Goal: Information Seeking & Learning: Learn about a topic

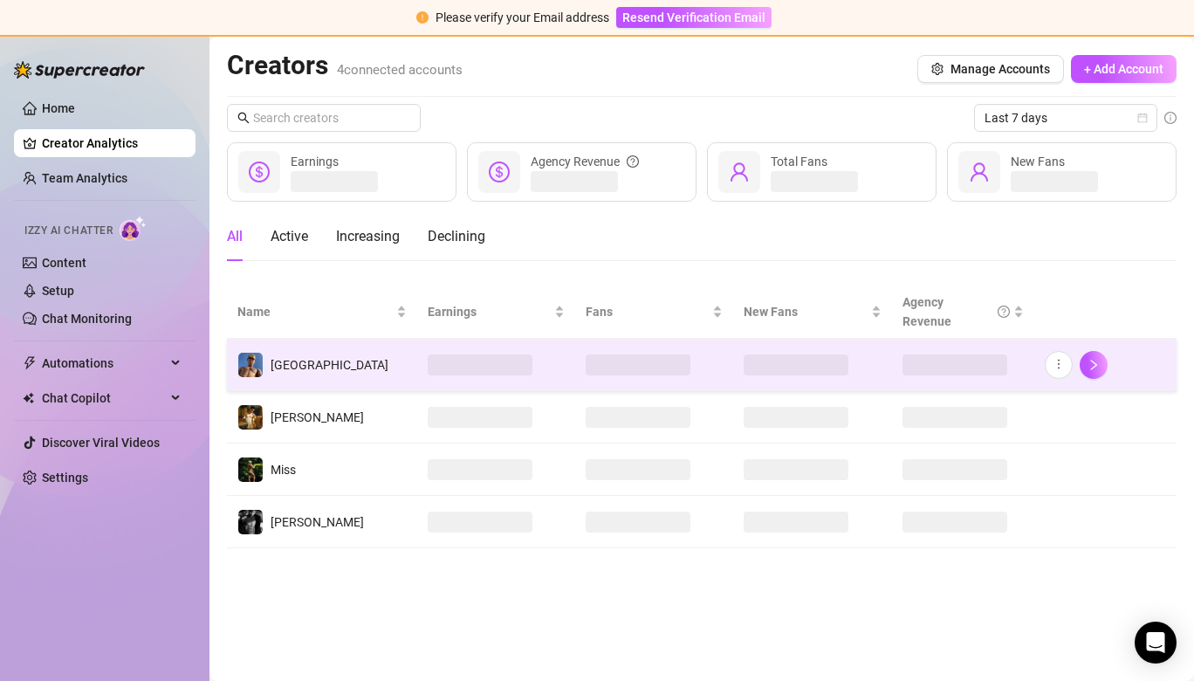
click at [335, 352] on td "[GEOGRAPHIC_DATA]" at bounding box center [322, 365] width 190 height 52
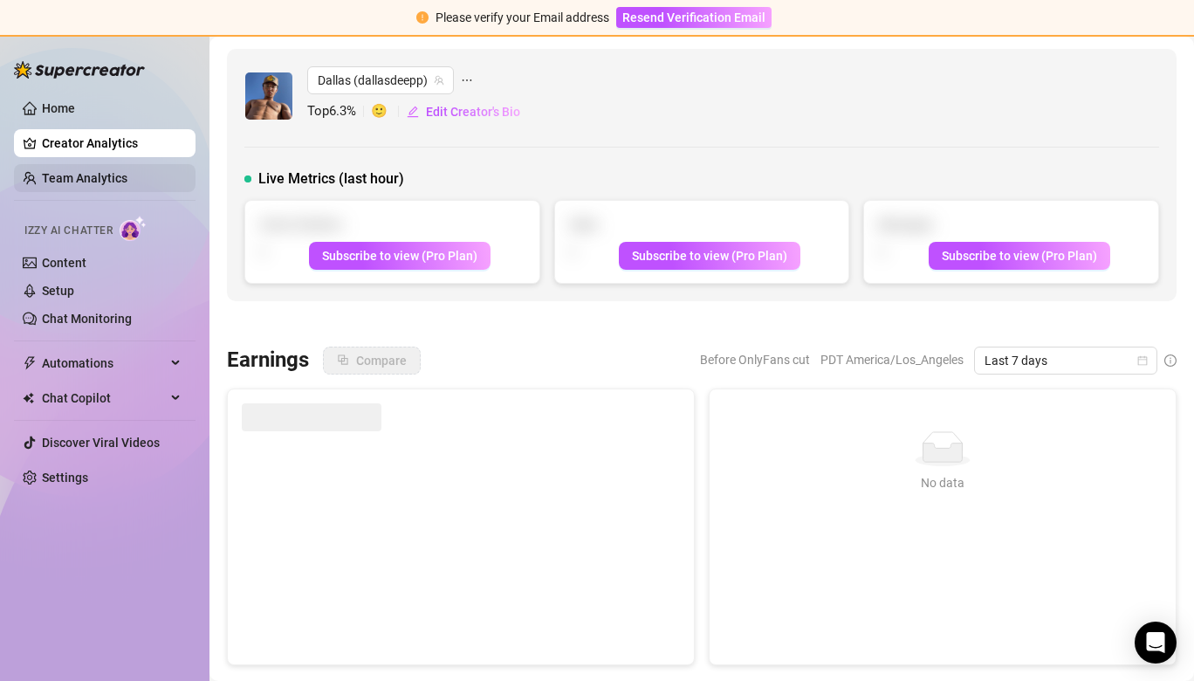
click at [105, 182] on link "Team Analytics" at bounding box center [85, 178] width 86 height 14
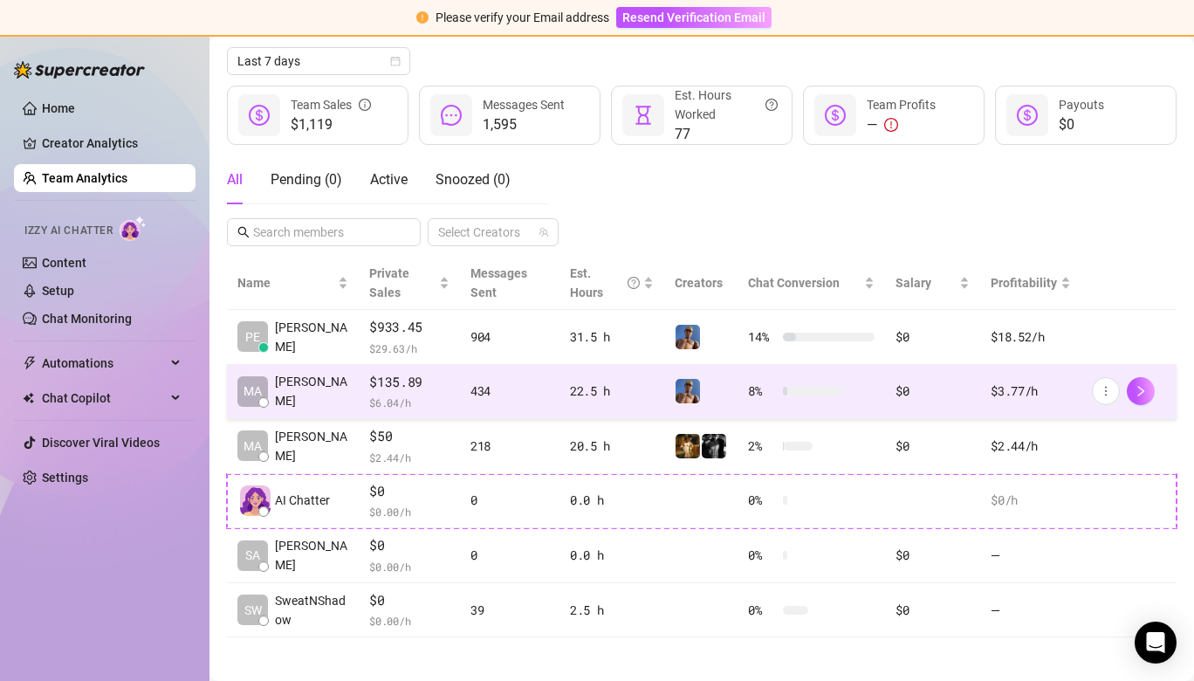
scroll to position [197, 0]
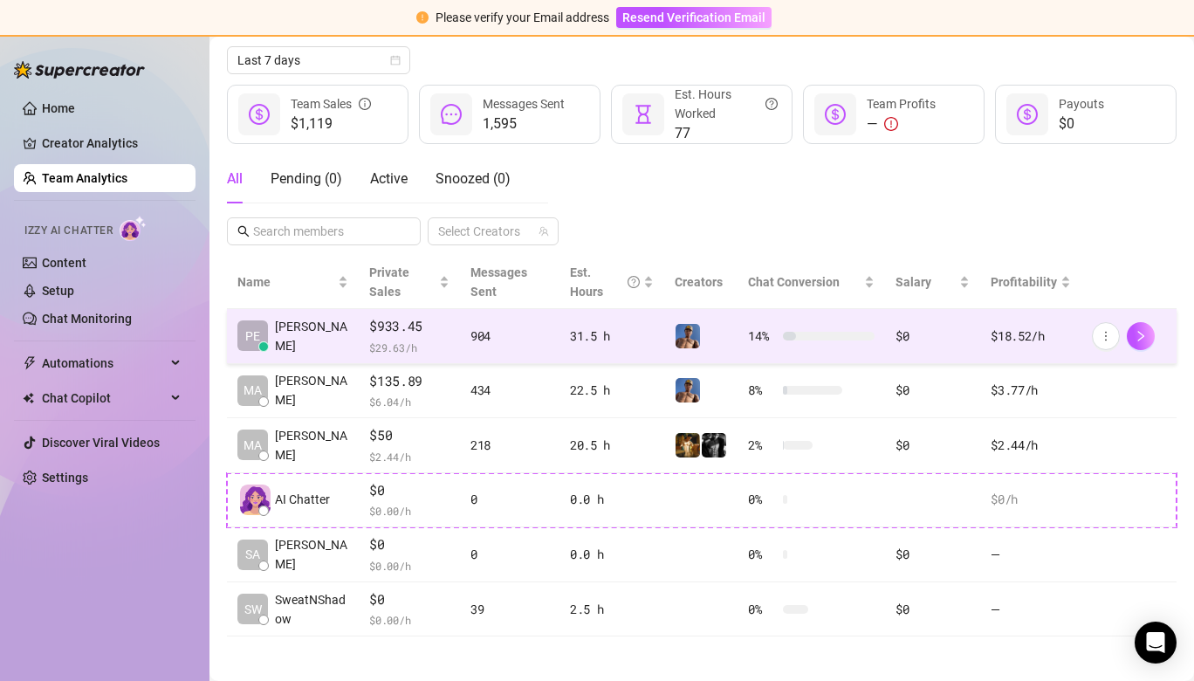
click at [707, 340] on div at bounding box center [700, 336] width 52 height 26
